Goal: Use online tool/utility: Utilize a website feature to perform a specific function

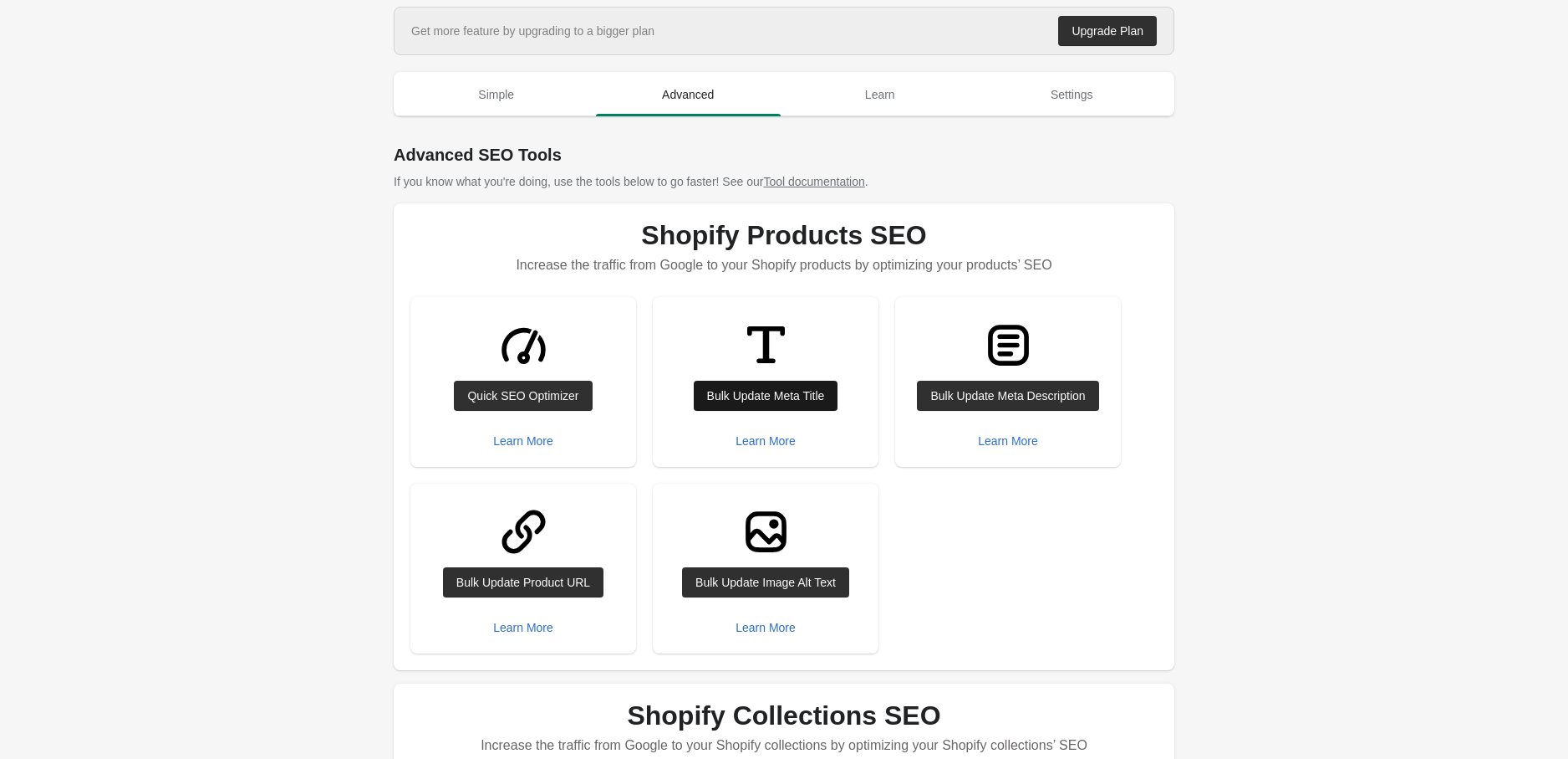
click at [745, 389] on div "Bulk Update Meta Title" at bounding box center [766, 396] width 118 height 13
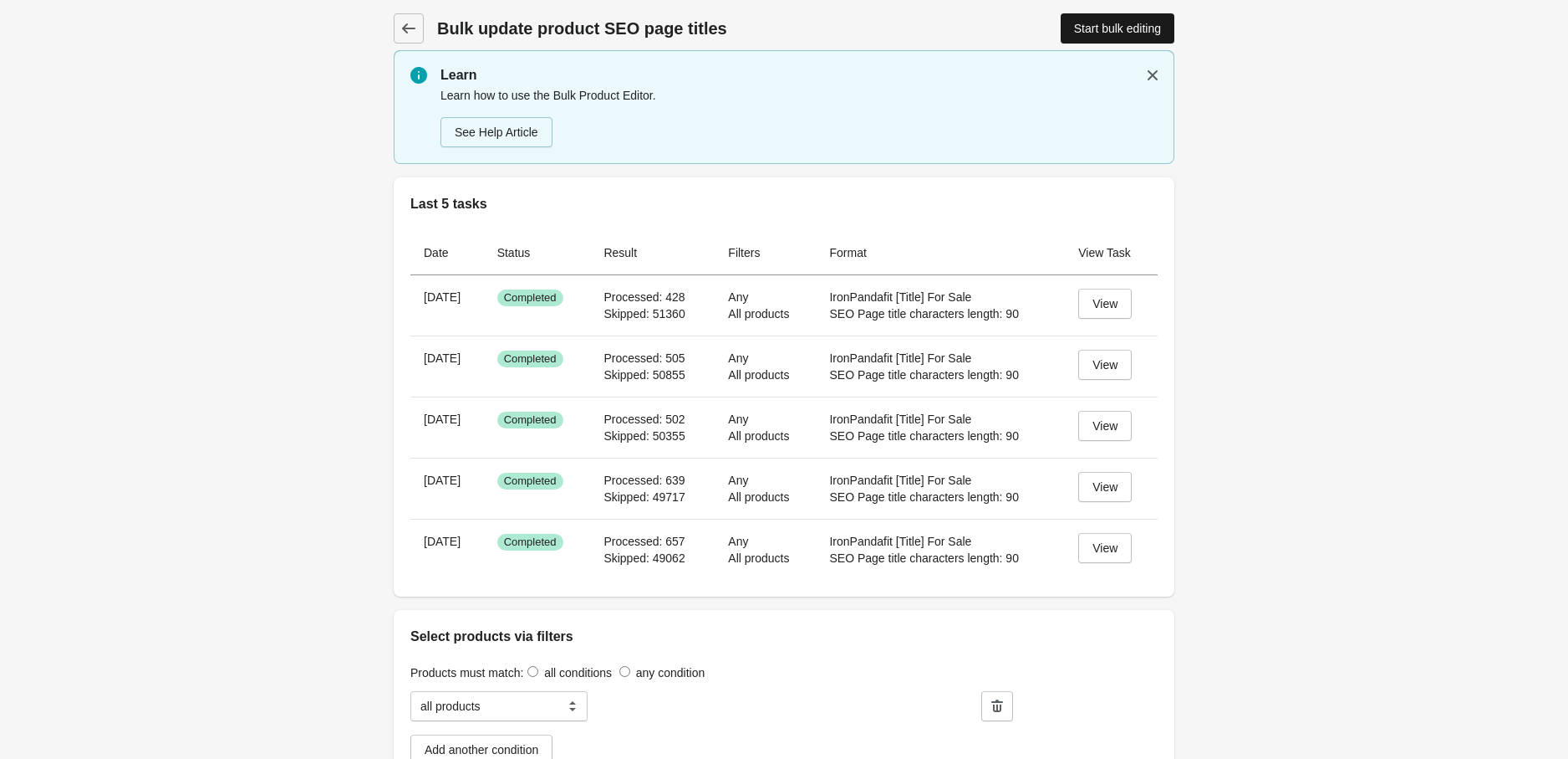
click at [1096, 32] on div "Start bulk editing" at bounding box center [1118, 28] width 87 height 13
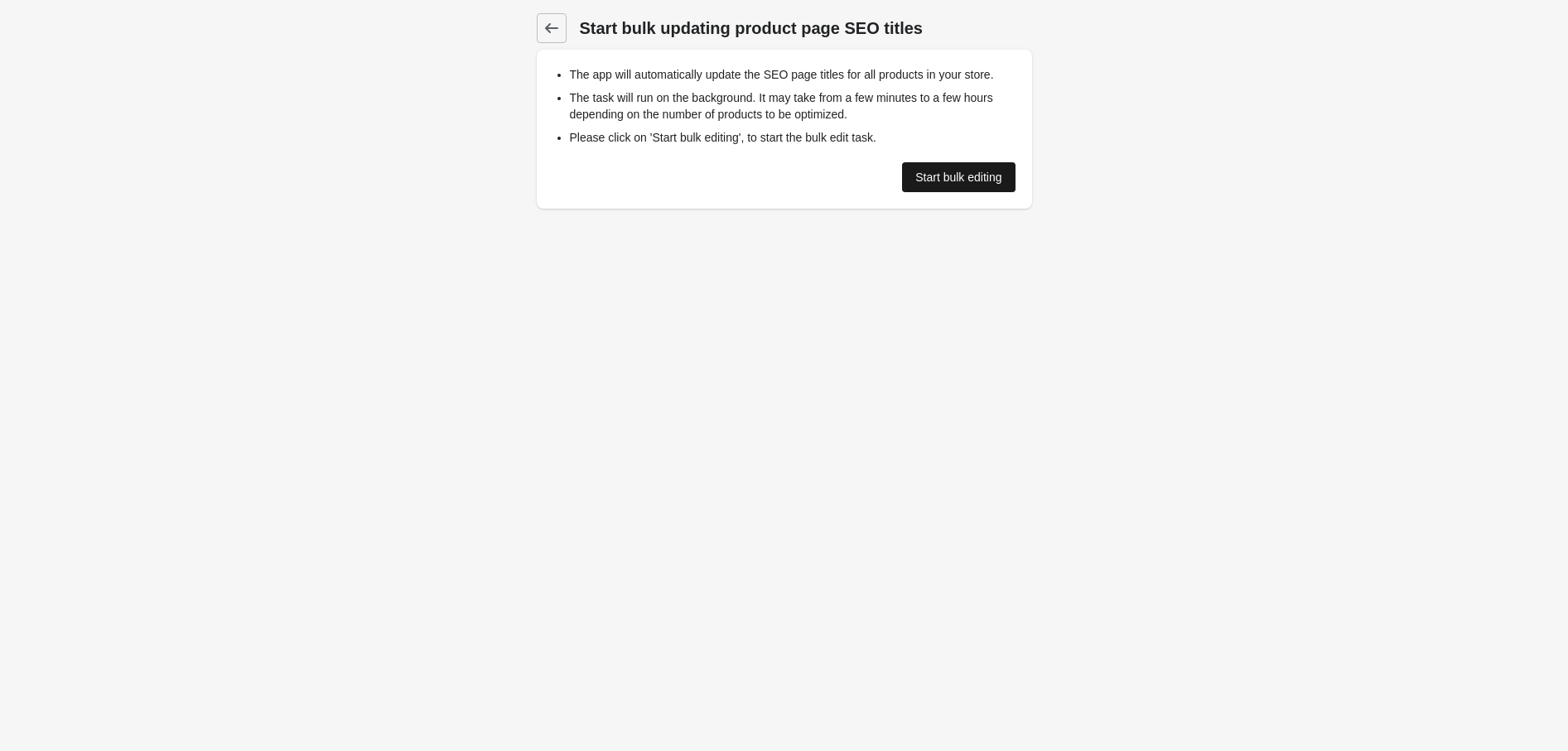
click at [926, 184] on link "Start bulk editing" at bounding box center [958, 177] width 112 height 30
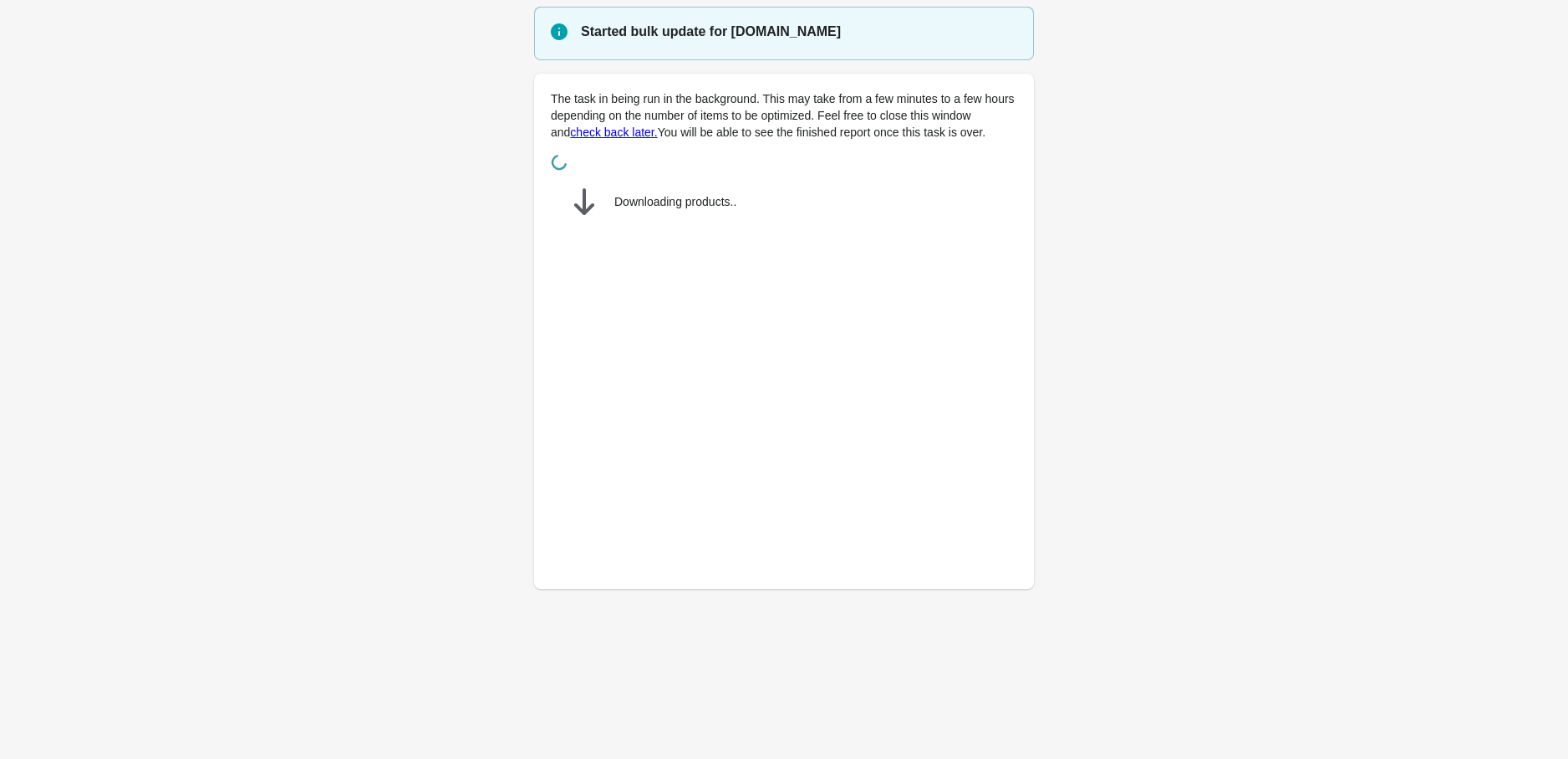
click at [1263, 536] on main "Started bulk update for [DOMAIN_NAME] The task in being run in the background. …" at bounding box center [784, 308] width 1568 height 602
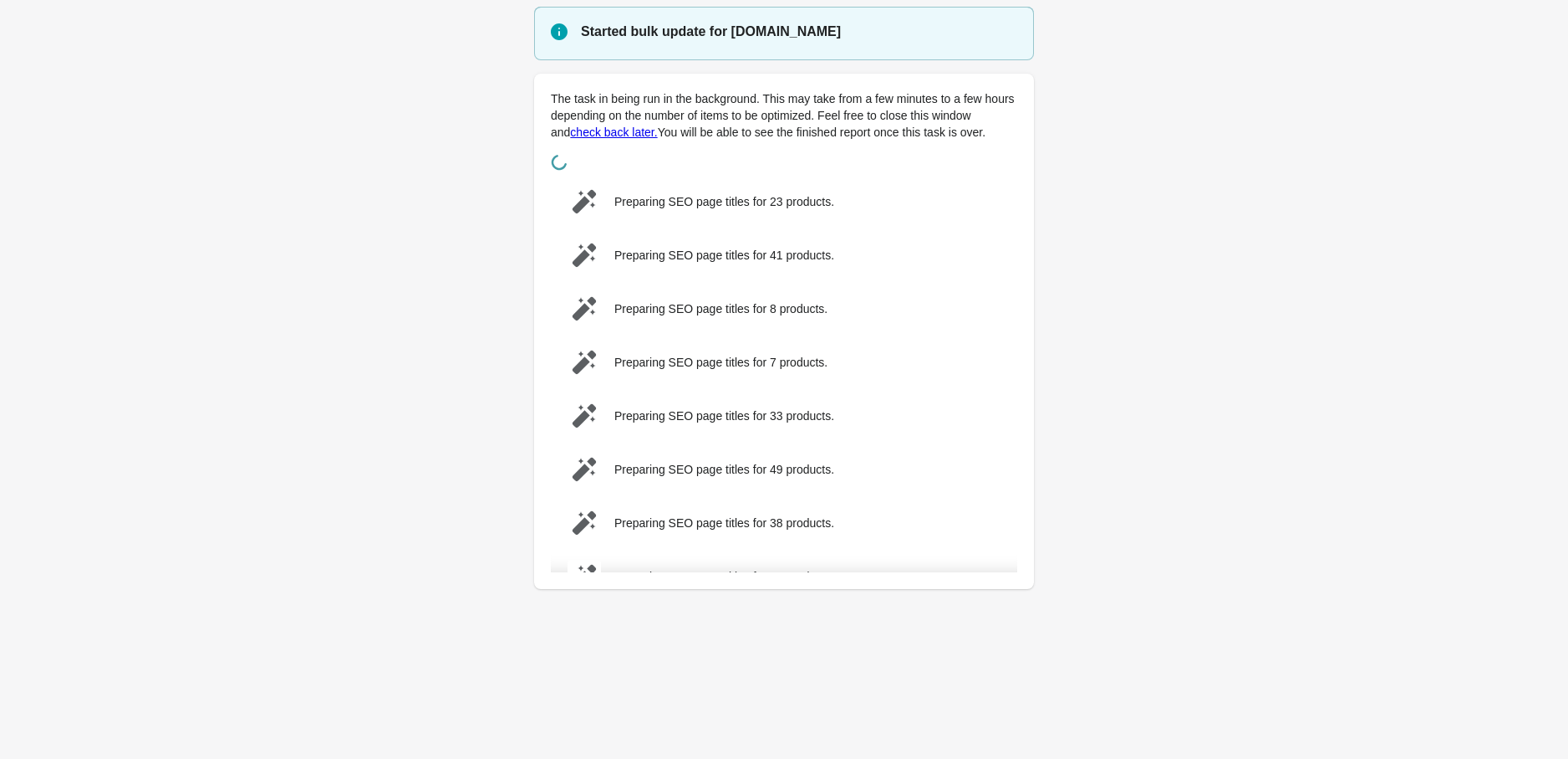
click at [1257, 526] on main "Started bulk update for [DOMAIN_NAME] The task in being run in the background. …" at bounding box center [784, 308] width 1568 height 602
click at [1298, 520] on main "Started bulk update for [DOMAIN_NAME] The task in being run in the background. …" at bounding box center [784, 308] width 1568 height 602
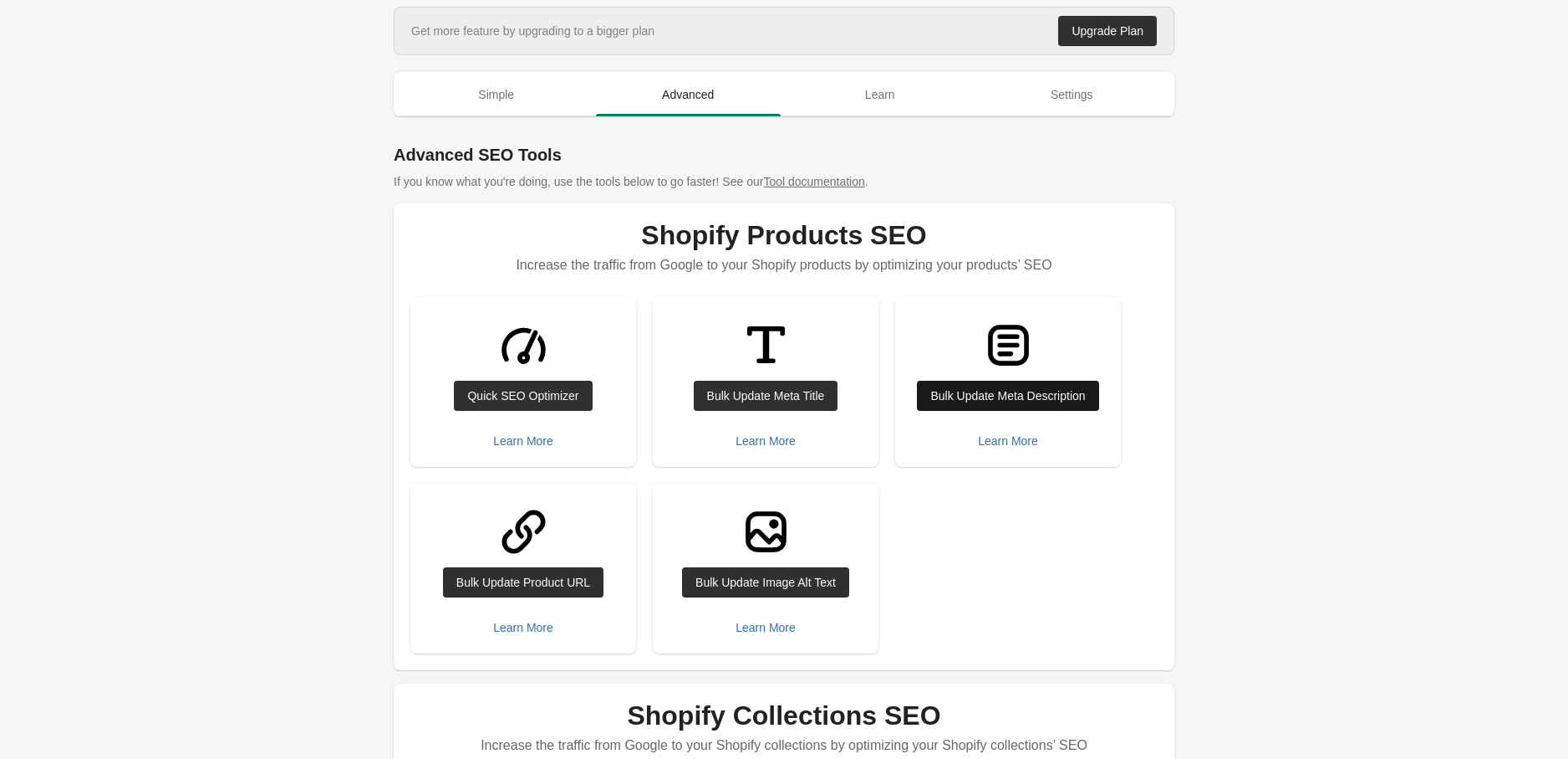
click at [995, 397] on div "Bulk Update Meta Description" at bounding box center [1007, 396] width 155 height 13
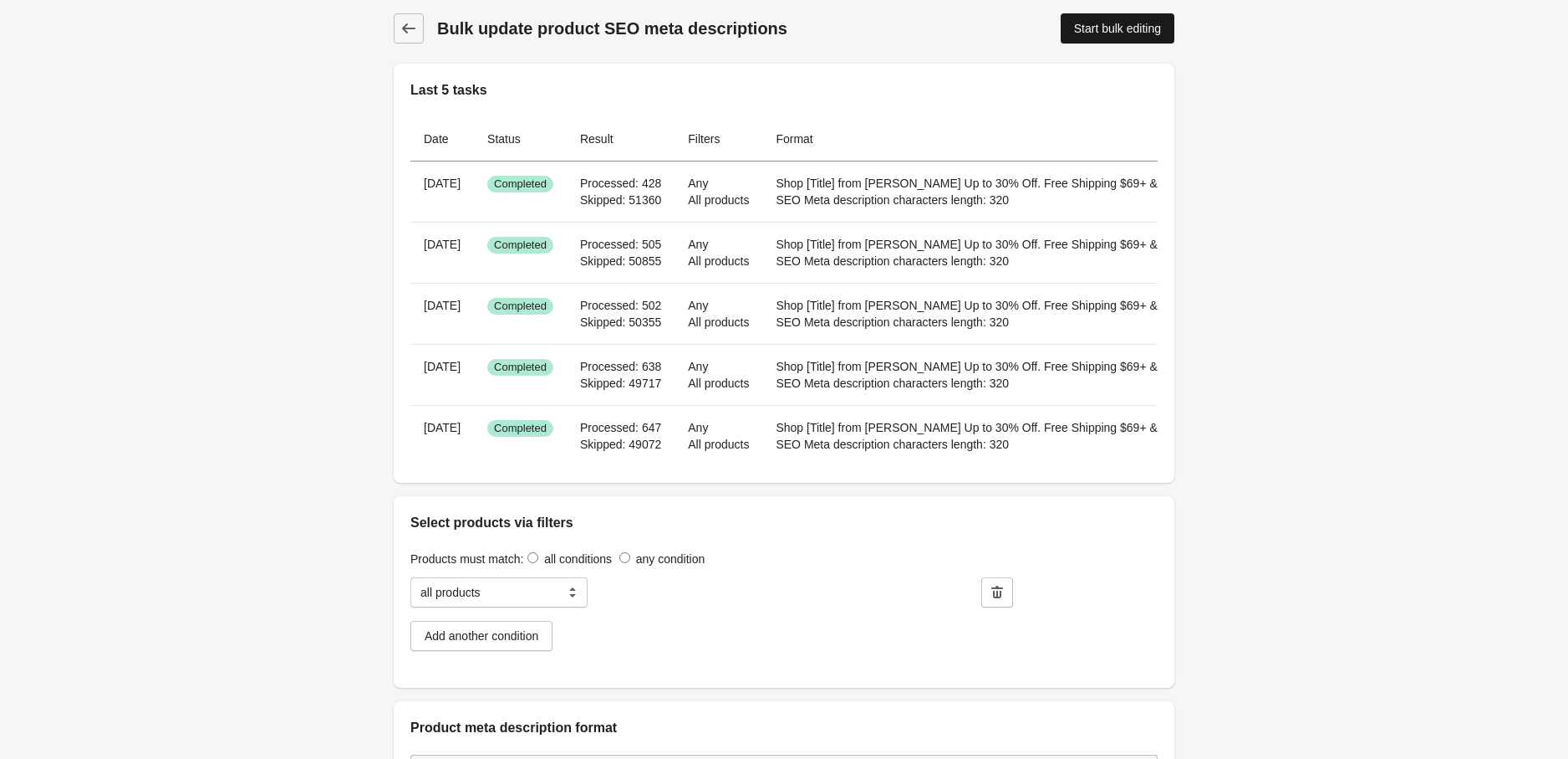
click at [1100, 26] on div "Start bulk editing" at bounding box center [1118, 28] width 87 height 13
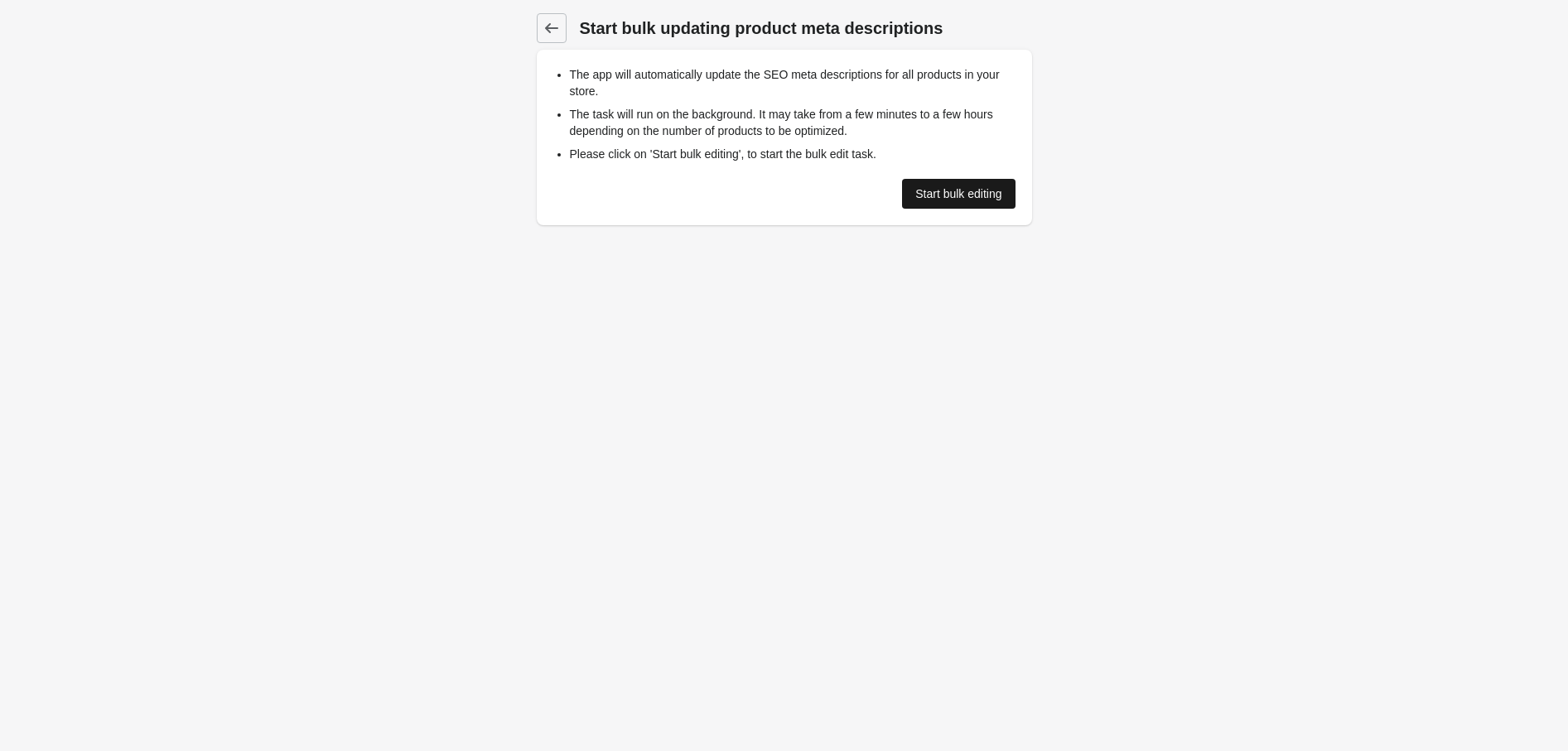
click at [948, 191] on div "Start bulk editing" at bounding box center [958, 193] width 86 height 13
